Goal: Register for event/course

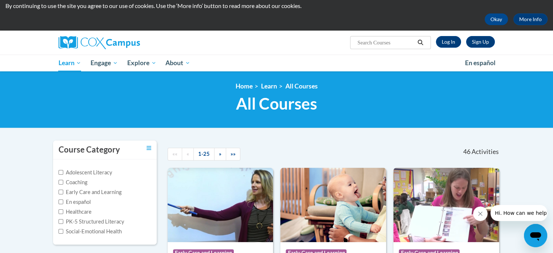
scroll to position [73, 0]
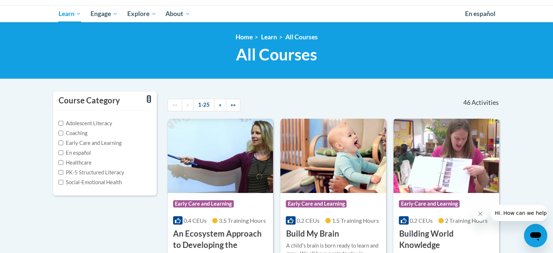
click at [148, 99] on icon "Toggle collapse" at bounding box center [149, 98] width 5 height 5
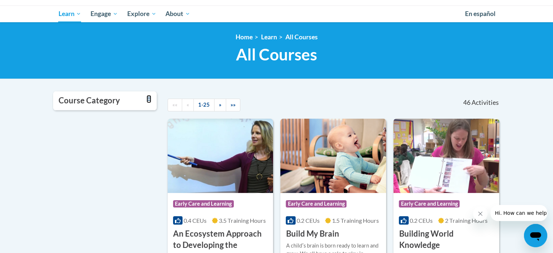
click at [148, 99] on icon "Toggle collapse" at bounding box center [149, 98] width 5 height 5
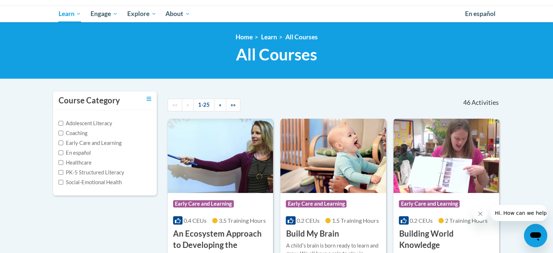
click at [70, 123] on label "Adolescent Literacy" at bounding box center [86, 123] width 54 height 8
click at [63, 123] on input "Adolescent Literacy" at bounding box center [61, 123] width 5 height 5
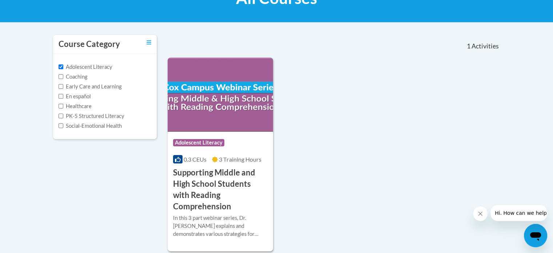
scroll to position [145, 0]
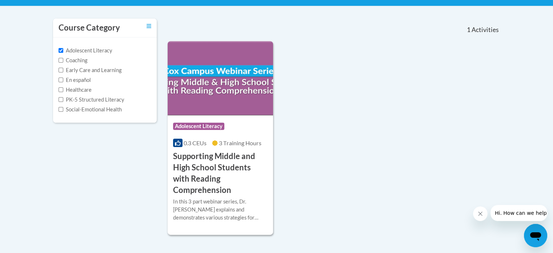
click at [78, 51] on label "Adolescent Literacy" at bounding box center [86, 51] width 54 height 8
click at [63, 51] on input "Adolescent Literacy" at bounding box center [61, 50] width 5 height 5
checkbox input "false"
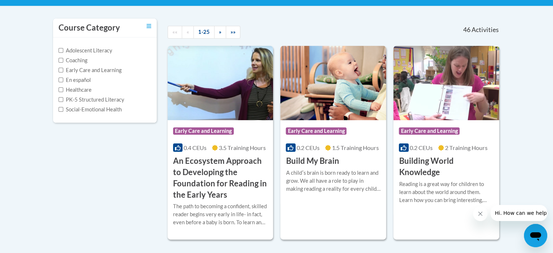
click at [76, 60] on label "Coaching" at bounding box center [73, 60] width 29 height 8
click at [63, 60] on input "Coaching" at bounding box center [61, 60] width 5 height 5
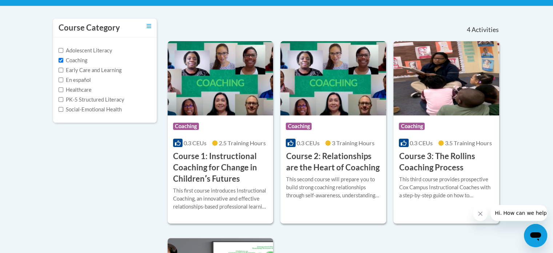
click at [77, 58] on label "Coaching" at bounding box center [73, 60] width 29 height 8
click at [63, 58] on input "Coaching" at bounding box center [61, 60] width 5 height 5
checkbox input "false"
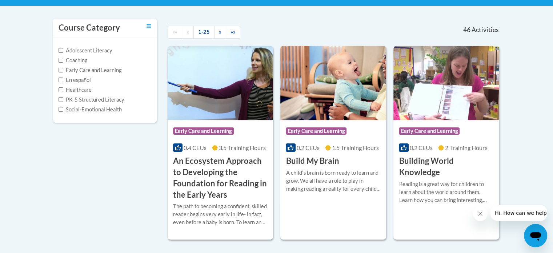
click at [81, 68] on label "Early Care and Learning" at bounding box center [90, 70] width 63 height 8
click at [63, 68] on input "Early Care and Learning" at bounding box center [61, 70] width 5 height 5
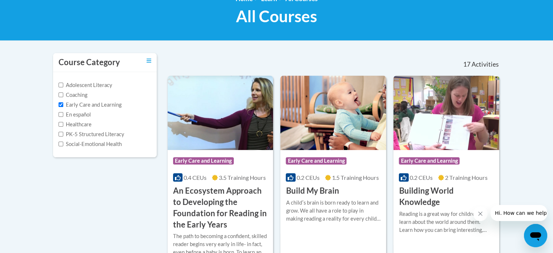
scroll to position [109, 0]
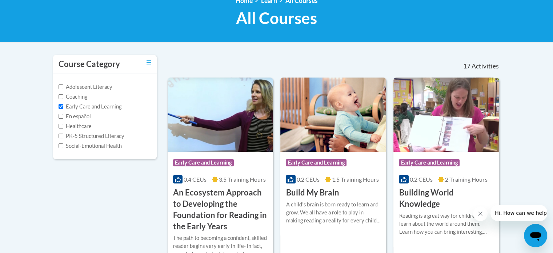
click at [85, 107] on label "Early Care and Learning" at bounding box center [90, 107] width 63 height 8
click at [63, 107] on input "Early Care and Learning" at bounding box center [61, 106] width 5 height 5
checkbox input "false"
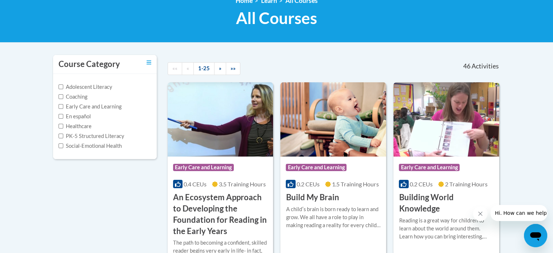
click at [85, 124] on label "Healthcare" at bounding box center [75, 126] width 33 height 8
click at [63, 124] on input "Healthcare" at bounding box center [61, 126] width 5 height 5
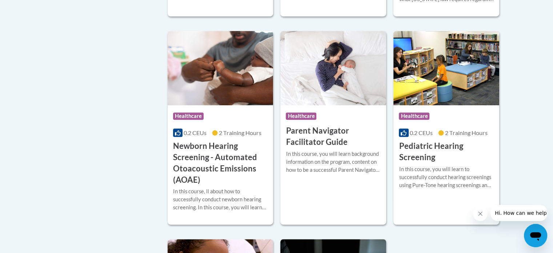
scroll to position [73, 0]
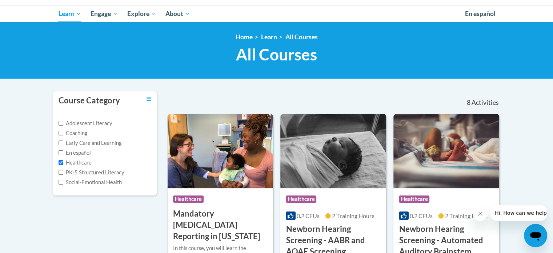
click at [81, 161] on label "Healthcare" at bounding box center [75, 162] width 33 height 8
click at [63, 161] on input "Healthcare" at bounding box center [61, 162] width 5 height 5
checkbox input "false"
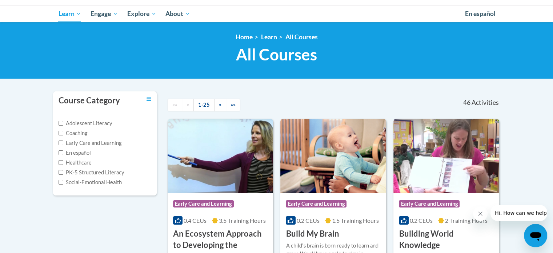
click at [86, 170] on label "PK-5 Structured Literacy" at bounding box center [92, 172] width 66 height 8
click at [63, 170] on input "PK-5 Structured Literacy" at bounding box center [61, 172] width 5 height 5
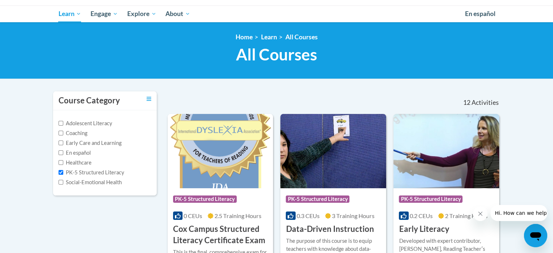
click at [91, 173] on label "PK-5 Structured Literacy" at bounding box center [92, 172] width 66 height 8
click at [63, 173] on input "PK-5 Structured Literacy" at bounding box center [61, 172] width 5 height 5
checkbox input "false"
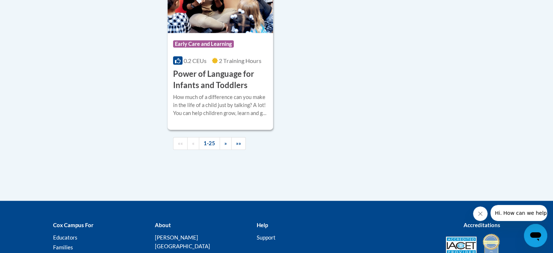
scroll to position [1818, 0]
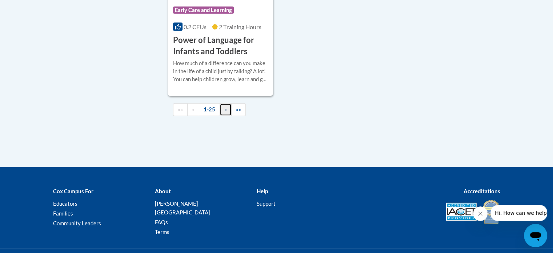
click at [226, 116] on link "»" at bounding box center [226, 109] width 12 height 13
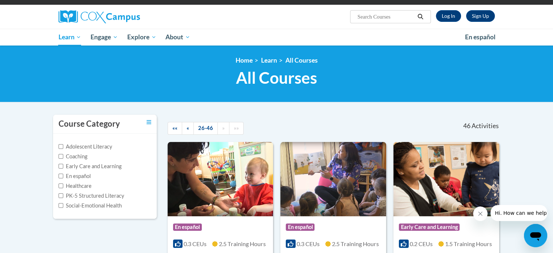
scroll to position [0, 0]
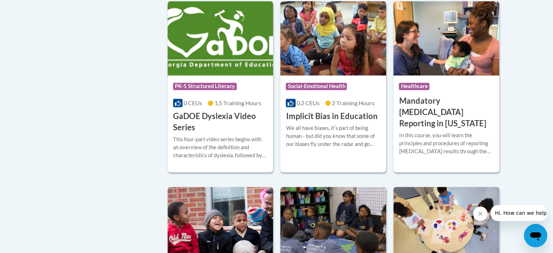
scroll to position [1018, 0]
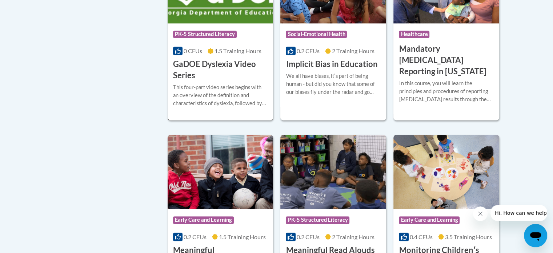
click at [220, 71] on h3 "GaDOE Dyslexia Video Series" at bounding box center [220, 70] width 95 height 23
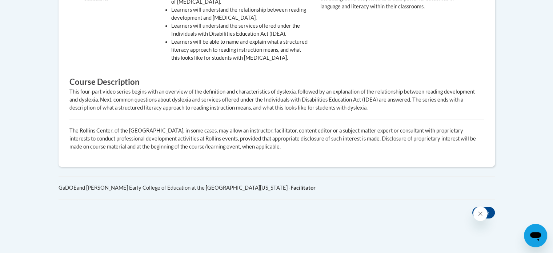
scroll to position [182, 0]
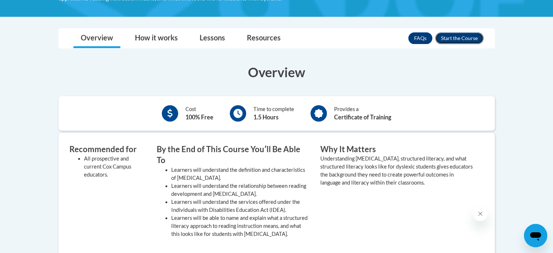
click at [461, 37] on button "Enroll" at bounding box center [459, 38] width 48 height 12
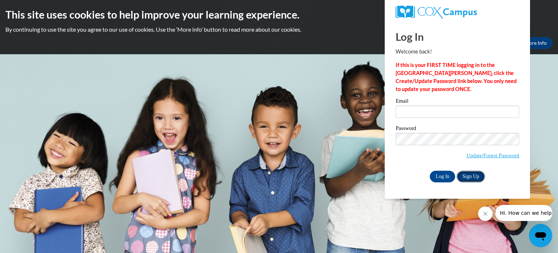
click at [473, 178] on link "Sign Up" at bounding box center [471, 176] width 28 height 12
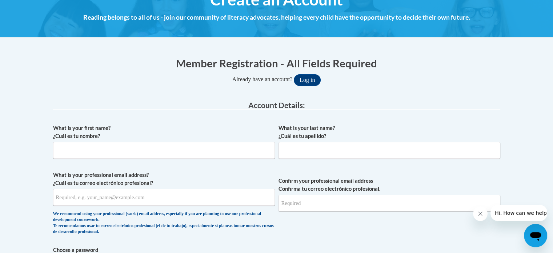
scroll to position [109, 0]
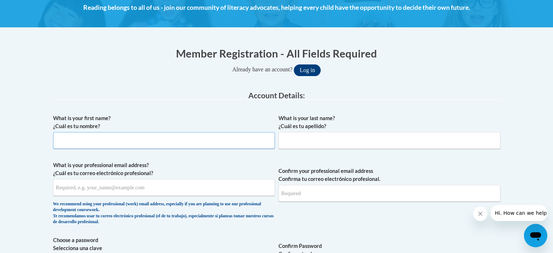
click at [180, 139] on input "What is your first name? ¿Cuál es tu nombre?" at bounding box center [164, 140] width 222 height 17
click at [164, 136] on input "What is your first name? ¿Cuál es tu nombre?" at bounding box center [164, 140] width 222 height 17
type input "[PERSON_NAME]"
drag, startPoint x: 108, startPoint y: 188, endPoint x: 40, endPoint y: 186, distance: 68.7
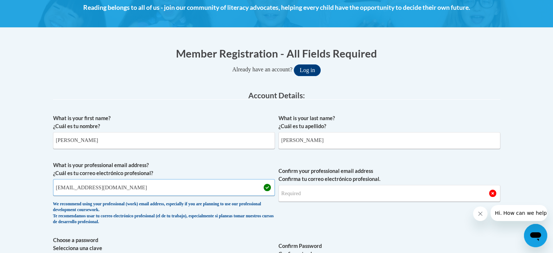
drag, startPoint x: 144, startPoint y: 189, endPoint x: 20, endPoint y: 183, distance: 124.1
type input "steven.milner@henry.k12.ga.us"
click at [320, 193] on input "Confirm your professional email address Confirma tu correo electrónico profesio…" at bounding box center [389, 193] width 222 height 17
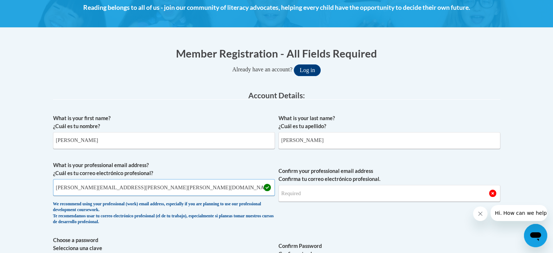
drag, startPoint x: 222, startPoint y: 192, endPoint x: 25, endPoint y: 176, distance: 198.0
click at [309, 196] on input "Confirm your professional email address Confirma tu correo electrónico profesio…" at bounding box center [389, 193] width 222 height 17
type input "steven.milner@henry.k12.ga.us"
click at [434, 223] on span "Confirm your professional email address Confirma tu correo electrónico profesio…" at bounding box center [389, 194] width 222 height 67
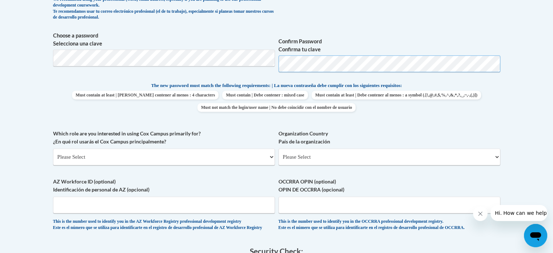
scroll to position [327, 0]
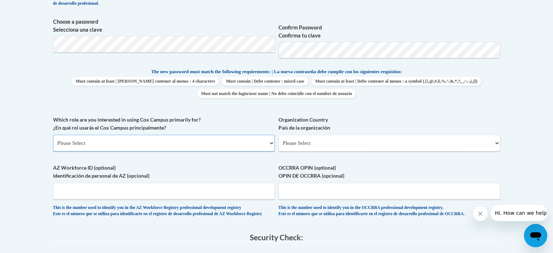
click at [141, 146] on select "Please Select College/University | Colegio/Universidad Community/Nonprofit Part…" at bounding box center [164, 143] width 222 height 17
select select "5a18ea06-2b54-4451-96f2-d152daf9eac5"
click at [53, 135] on select "Please Select College/University | Colegio/Universidad Community/Nonprofit Part…" at bounding box center [164, 143] width 222 height 17
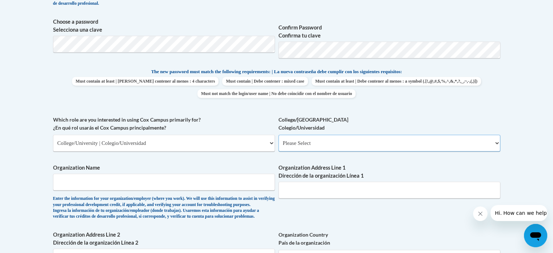
click at [315, 144] on select "Please Select College/University Staff | Empleado universitario College/Univers…" at bounding box center [389, 143] width 222 height 17
select select "99b32b07-cffc-426c-8bf6-0cd77760d84b"
click at [278, 135] on select "Please Select College/University Staff | Empleado universitario College/Univers…" at bounding box center [389, 143] width 222 height 17
click at [168, 181] on input "Organization Name" at bounding box center [164, 181] width 222 height 17
type input "U"
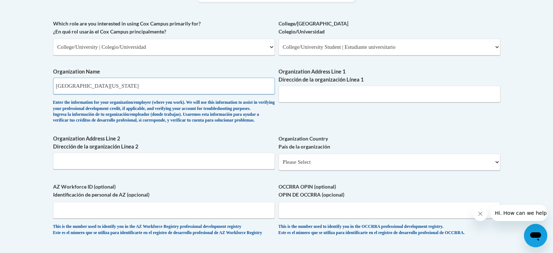
scroll to position [436, 0]
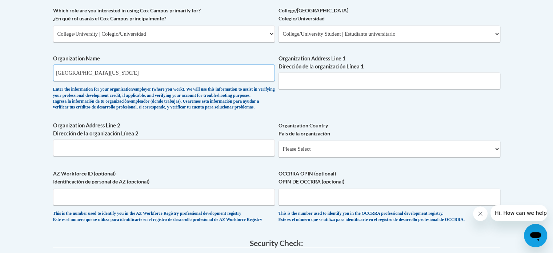
type input "University of North Georgia"
click at [312, 84] on input "Organization Address Line 1 Dirección de la organización Línea 1" at bounding box center [389, 80] width 222 height 17
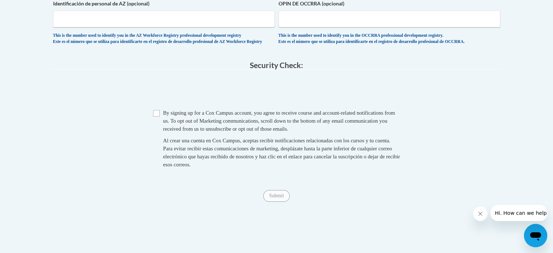
scroll to position [618, 0]
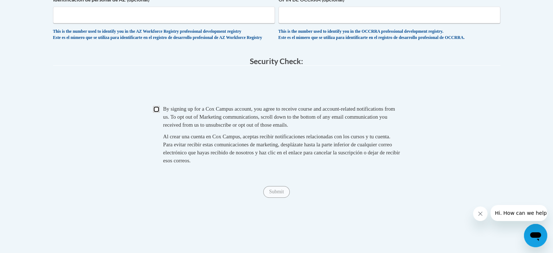
click at [157, 112] on input "Checkbox" at bounding box center [156, 109] width 7 height 7
checkbox input "true"
click at [276, 197] on input "Submit" at bounding box center [276, 192] width 26 height 12
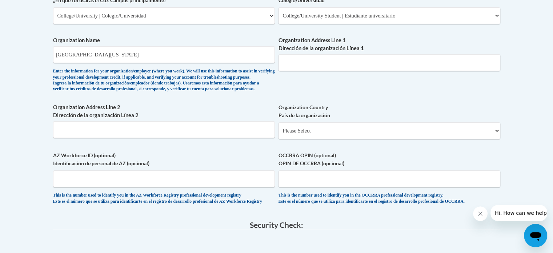
scroll to position [453, 0]
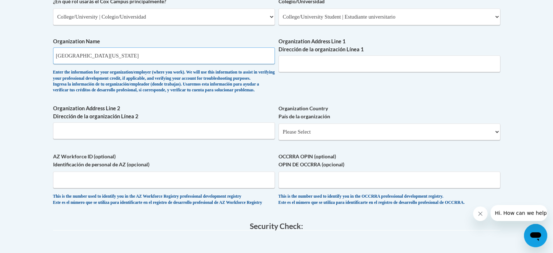
drag, startPoint x: 149, startPoint y: 55, endPoint x: 0, endPoint y: 56, distance: 149.4
click at [0, 56] on body "This site uses cookies to help improve your learning experience. By continuing …" at bounding box center [276, 48] width 553 height 1002
type input "Henry County Schools"
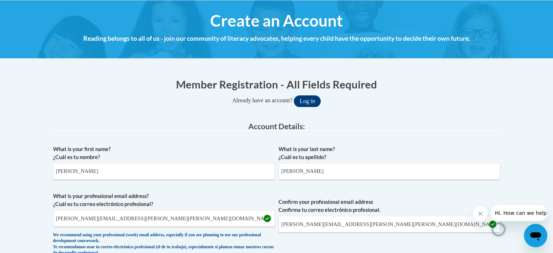
scroll to position [0, 0]
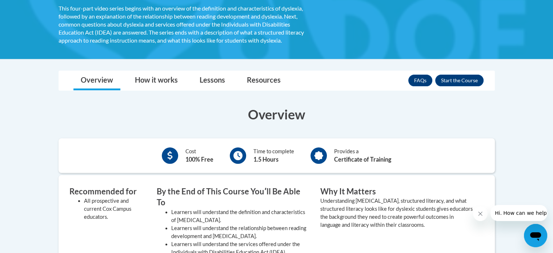
scroll to position [73, 0]
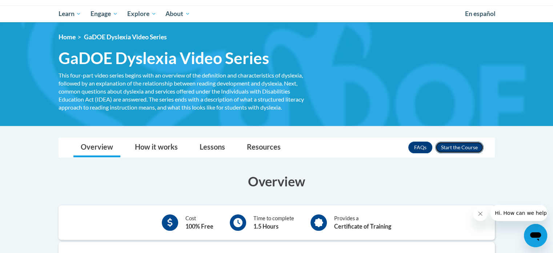
click at [454, 143] on button "Enroll" at bounding box center [459, 147] width 48 height 12
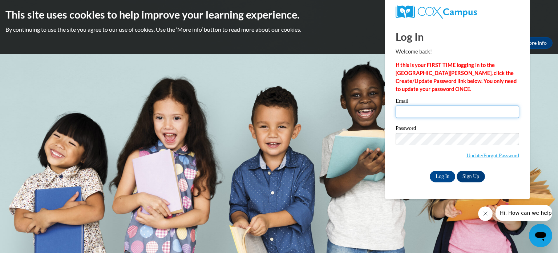
click at [433, 107] on input "Email" at bounding box center [458, 111] width 124 height 12
click at [475, 178] on link "Sign Up" at bounding box center [471, 176] width 28 height 12
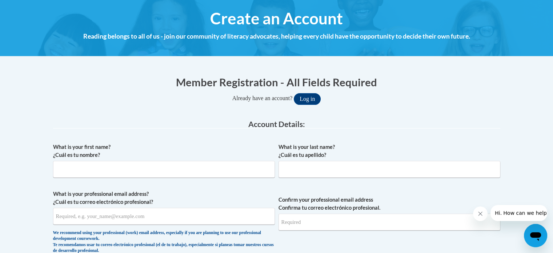
scroll to position [109, 0]
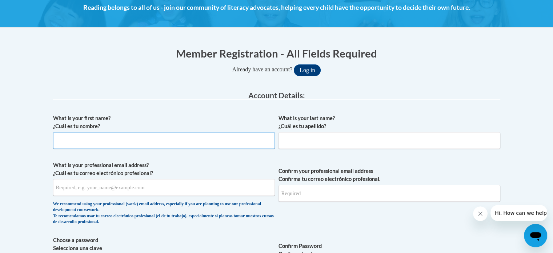
click at [222, 146] on input "What is your first name? ¿Cuál es tu nombre?" at bounding box center [164, 140] width 222 height 17
type input "[PERSON_NAME]"
type input "[EMAIL_ADDRESS][DOMAIN_NAME]"
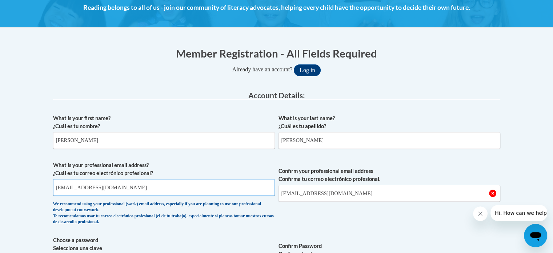
click at [130, 184] on input "[EMAIL_ADDRESS][DOMAIN_NAME]" at bounding box center [164, 187] width 222 height 17
type input "[PERSON_NAME][EMAIL_ADDRESS][PERSON_NAME][PERSON_NAME][DOMAIN_NAME]"
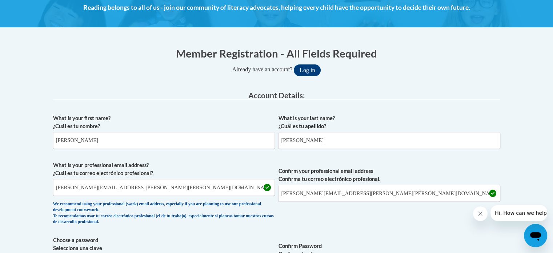
scroll to position [244, 0]
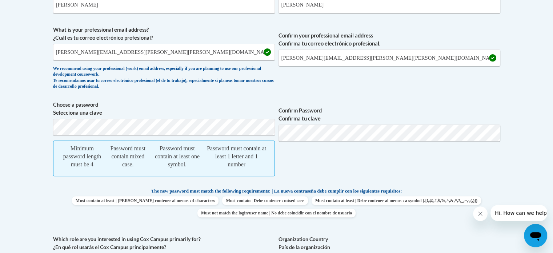
click at [205, 107] on label "Choose a password Selecciona una clave" at bounding box center [164, 109] width 222 height 16
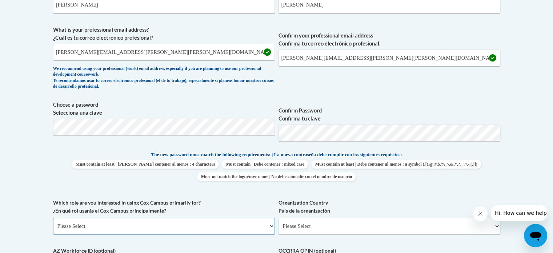
scroll to position [281, 0]
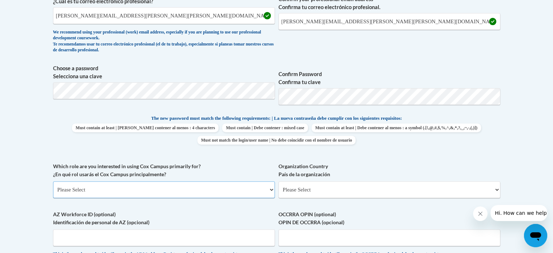
click at [213, 189] on select "Please Select College/University | Colegio/Universidad Community/Nonprofit Part…" at bounding box center [164, 189] width 222 height 17
select select "5a18ea06-2b54-4451-96f2-d152daf9eac5"
click at [53, 181] on select "Please Select College/University | Colegio/Universidad Community/Nonprofit Part…" at bounding box center [164, 189] width 222 height 17
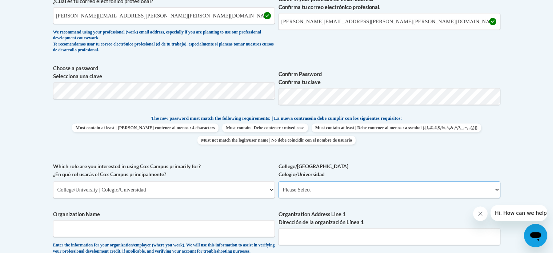
click at [324, 192] on select "Please Select College/University Staff | Empleado universitario College/Univers…" at bounding box center [389, 189] width 222 height 17
select select "99b32b07-cffc-426c-8bf6-0cd77760d84b"
click at [278, 181] on select "Please Select College/University Staff | Empleado universitario College/Univers…" at bounding box center [389, 189] width 222 height 17
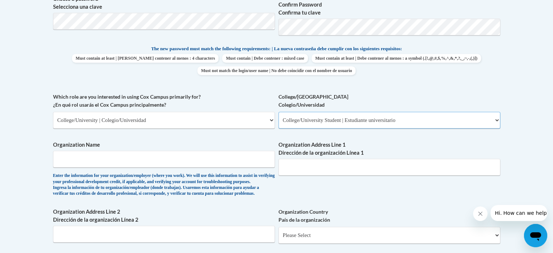
scroll to position [353, 0]
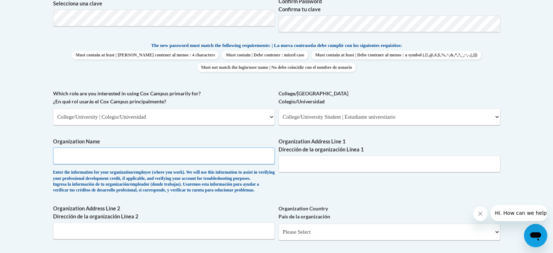
click at [196, 159] on input "Organization Name" at bounding box center [164, 155] width 222 height 17
type input "Henry County Schools"
click at [324, 169] on input "Organization Address Line 1 Dirección de la organización Línea 1" at bounding box center [389, 163] width 222 height 17
paste input "33 N. Zack Hinton Pkwy"
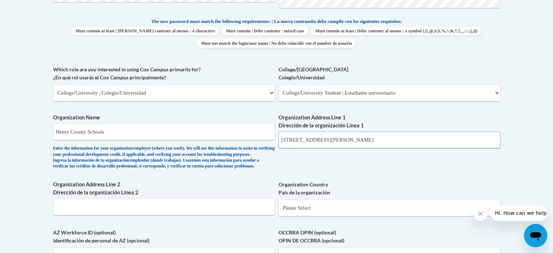
scroll to position [390, 0]
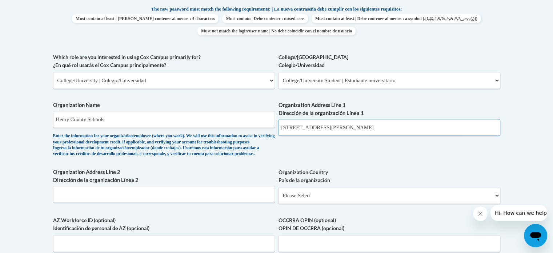
type input "33 N. Zack Hinton Pkwy"
click at [160, 202] on input "Organization Address Line 2 Dirección de la organización Línea 2" at bounding box center [164, 194] width 222 height 17
paste input "McDonoughGA30253"
drag, startPoint x: 81, startPoint y: 205, endPoint x: 87, endPoint y: 212, distance: 9.0
click at [82, 202] on input "McDonoughGA30253" at bounding box center [164, 194] width 222 height 17
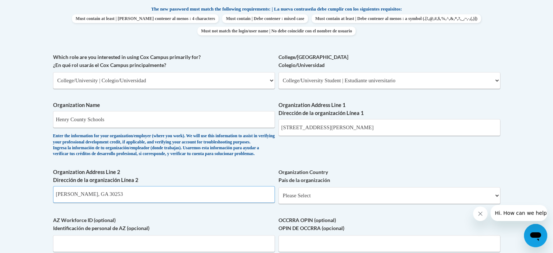
type input "McDonough, GA 30253"
click at [341, 204] on select "Please Select United States | Estados Unidos Outside of the United States | Fue…" at bounding box center [389, 195] width 222 height 17
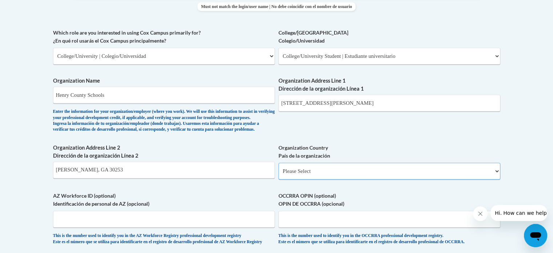
scroll to position [426, 0]
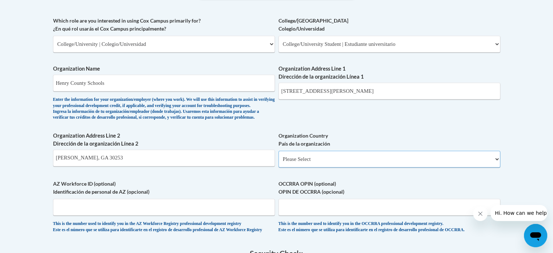
click at [328, 167] on select "Please Select United States | Estados Unidos Outside of the United States | Fue…" at bounding box center [389, 159] width 222 height 17
select select "ad49bcad-a171-4b2e-b99c-48b446064914"
click at [278, 162] on select "Please Select United States | Estados Unidos Outside of the United States | Fue…" at bounding box center [389, 159] width 222 height 17
select select
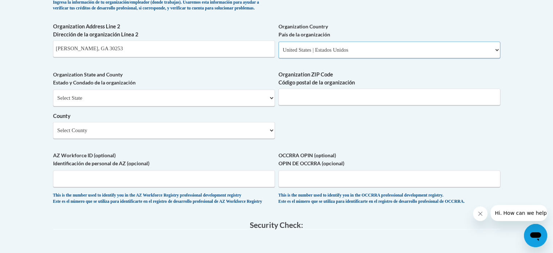
scroll to position [535, 0]
click at [139, 106] on select "Select State Alabama Alaska Arizona Arkansas California Colorado Connecticut De…" at bounding box center [164, 97] width 222 height 17
select select "Georgia"
click at [53, 101] on select "Select State Alabama Alaska Arizona Arkansas California Colorado Connecticut De…" at bounding box center [164, 97] width 222 height 17
click at [103, 57] on input "McDonough, GA 30253" at bounding box center [164, 48] width 222 height 17
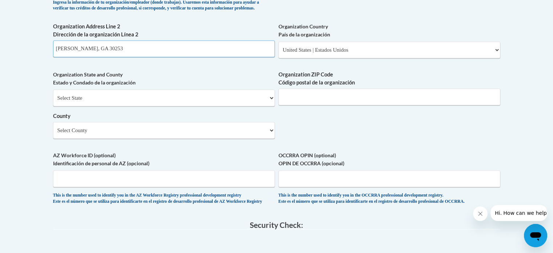
click at [103, 57] on input "McDonough, GA 30253" at bounding box center [164, 48] width 222 height 17
type input "McDonough, GA"
click at [314, 105] on input "Organization ZIP Code Código postal de la organización" at bounding box center [389, 96] width 222 height 17
paste input "30253"
type input "30253"
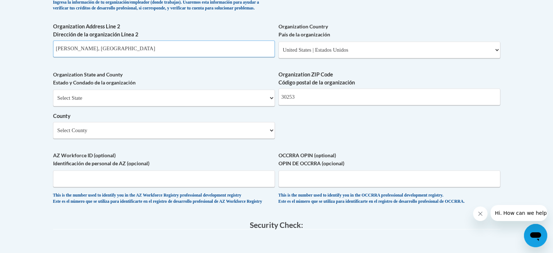
click at [109, 57] on input "McDonough, GA" at bounding box center [164, 48] width 222 height 17
type input "McDonough"
click at [103, 139] on select "Select County Appling Atkinson Bacon Baker Baldwin Banks Barrow Bartow Ben Hill…" at bounding box center [164, 130] width 222 height 17
select select "Henry"
click at [53, 133] on select "Select County Appling Atkinson Bacon Baker Baldwin Banks Barrow Bartow Ben Hill…" at bounding box center [164, 130] width 222 height 17
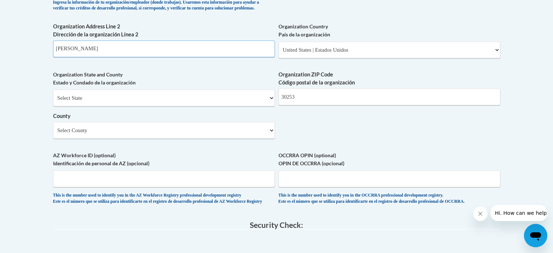
drag, startPoint x: 89, startPoint y: 63, endPoint x: 28, endPoint y: 59, distance: 61.3
click at [28, 59] on body "This site uses cookies to help improve your learning experience. By continuing …" at bounding box center [276, 6] width 553 height 1083
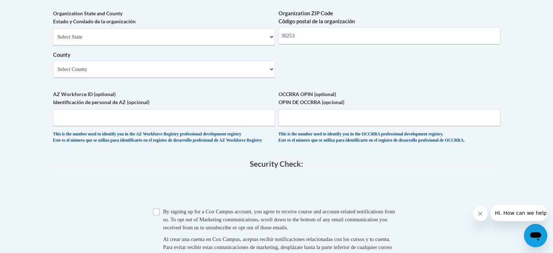
scroll to position [644, 0]
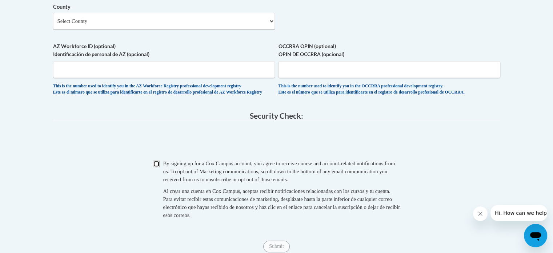
click at [158, 167] on input "Checkbox" at bounding box center [156, 163] width 7 height 7
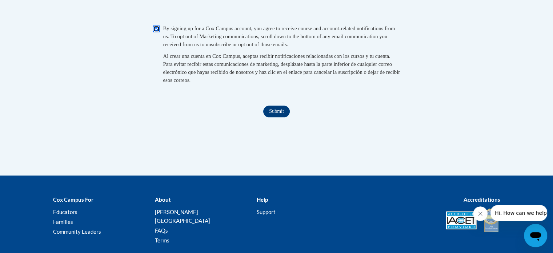
scroll to position [790, 0]
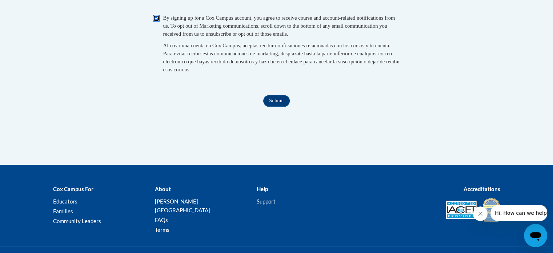
click at [157, 21] on input "Checkbox" at bounding box center [156, 18] width 7 height 7
checkbox input "false"
click at [278, 107] on input "Submit" at bounding box center [276, 101] width 26 height 12
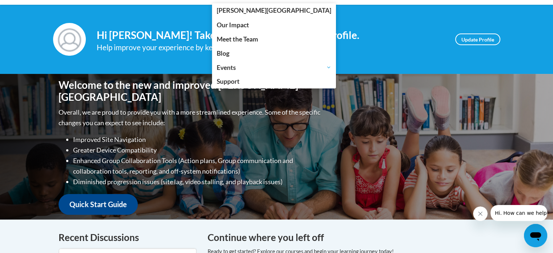
scroll to position [73, 0]
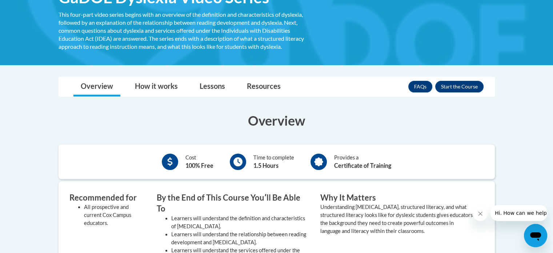
scroll to position [145, 0]
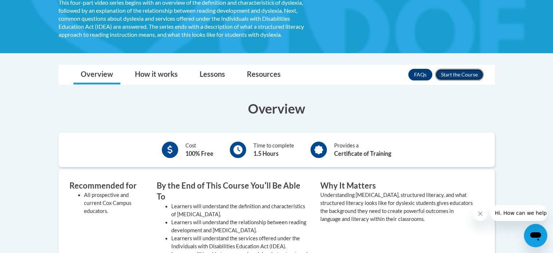
click at [456, 74] on button "Enroll" at bounding box center [459, 75] width 48 height 12
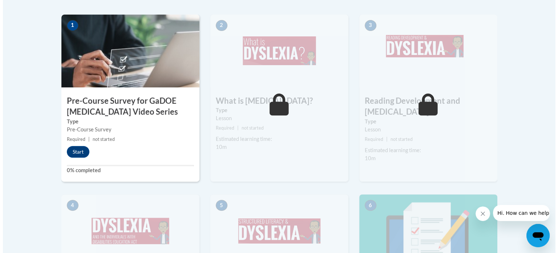
scroll to position [254, 0]
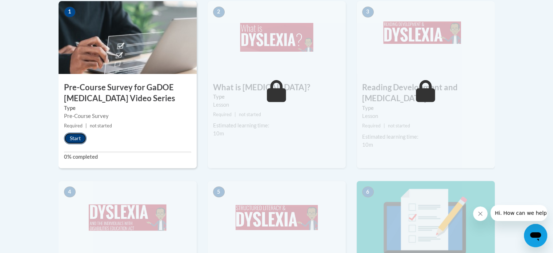
click at [77, 136] on button "Start" at bounding box center [75, 138] width 23 height 12
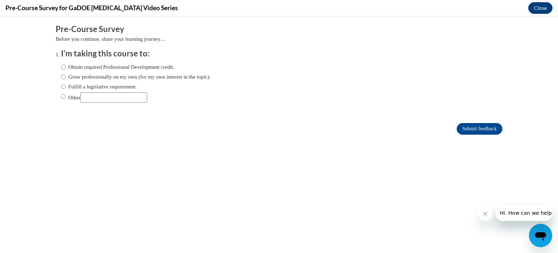
scroll to position [0, 0]
click at [88, 68] on label "Obtain required Professional Development credit." at bounding box center [117, 67] width 113 height 8
click at [66, 68] on input "Obtain required Professional Development credit." at bounding box center [63, 67] width 5 height 8
radio input "true"
click at [79, 88] on label "Fulfill a legislative requirement." at bounding box center [99, 87] width 76 height 8
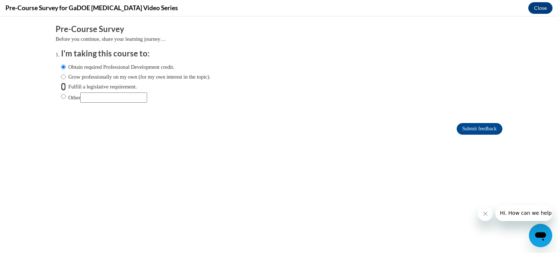
click at [66, 88] on input "Fulfill a legislative requirement." at bounding box center [63, 87] width 5 height 8
radio input "true"
click at [466, 130] on input "Submit feedback" at bounding box center [480, 129] width 46 height 12
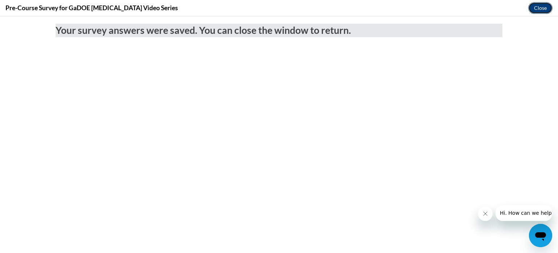
click at [531, 9] on button "Close" at bounding box center [541, 8] width 24 height 12
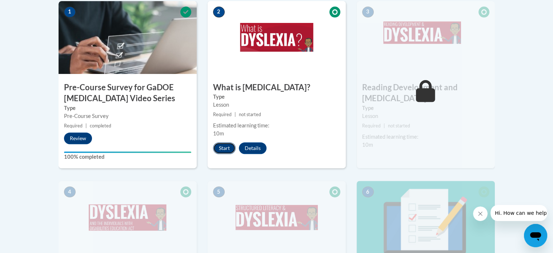
click at [226, 147] on button "Start" at bounding box center [224, 148] width 23 height 12
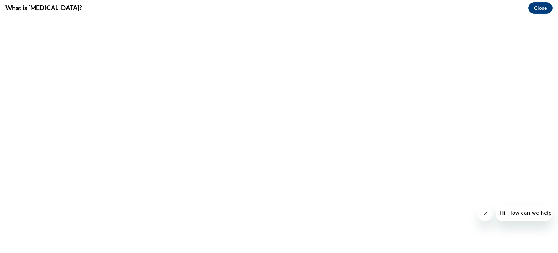
click at [483, 213] on icon "Close message from company" at bounding box center [485, 213] width 6 height 6
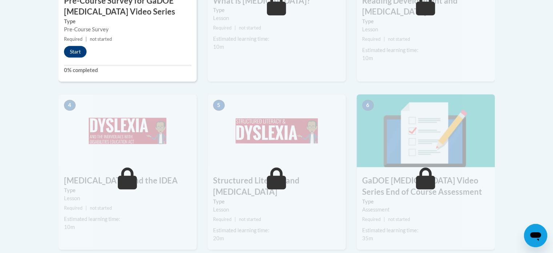
scroll to position [341, 0]
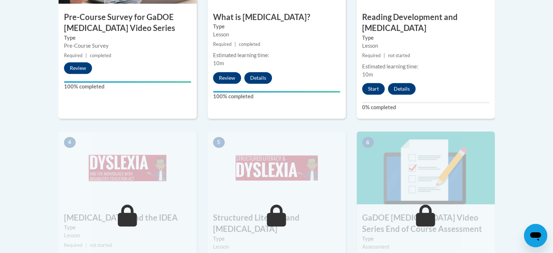
scroll to position [327, 0]
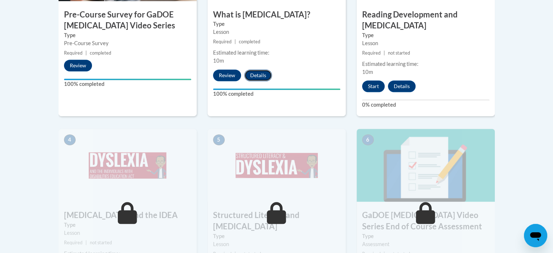
click at [255, 75] on button "Details" at bounding box center [258, 75] width 28 height 12
